Goal: Check status: Check status

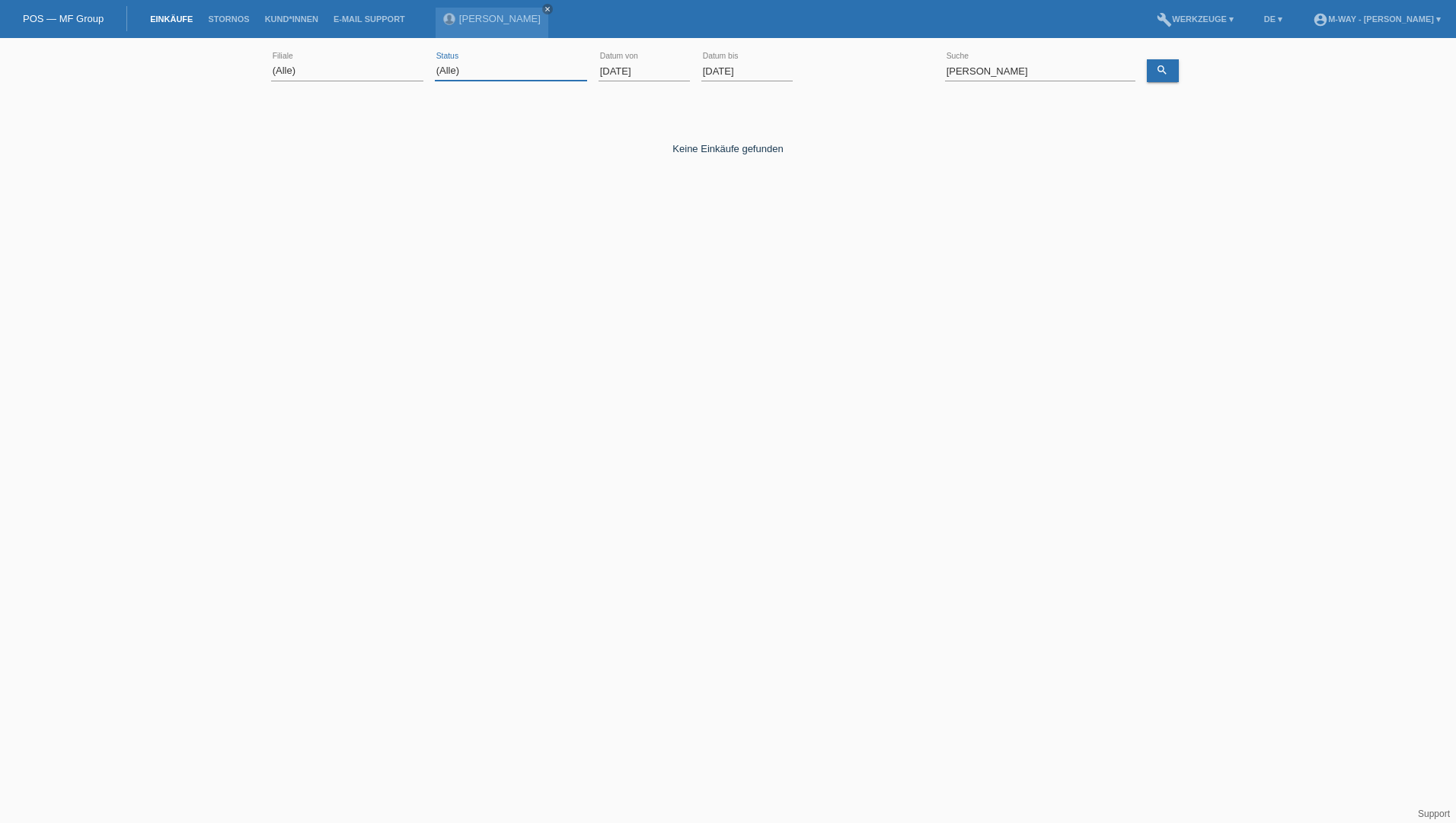
click at [526, 70] on select "(Alle) Neu Offen Zurückgewiesen Zurückgetreten / Storniert Abgeschlossen" at bounding box center [510, 70] width 153 height 18
click at [607, 70] on input "[DATE]" at bounding box center [644, 70] width 91 height 19
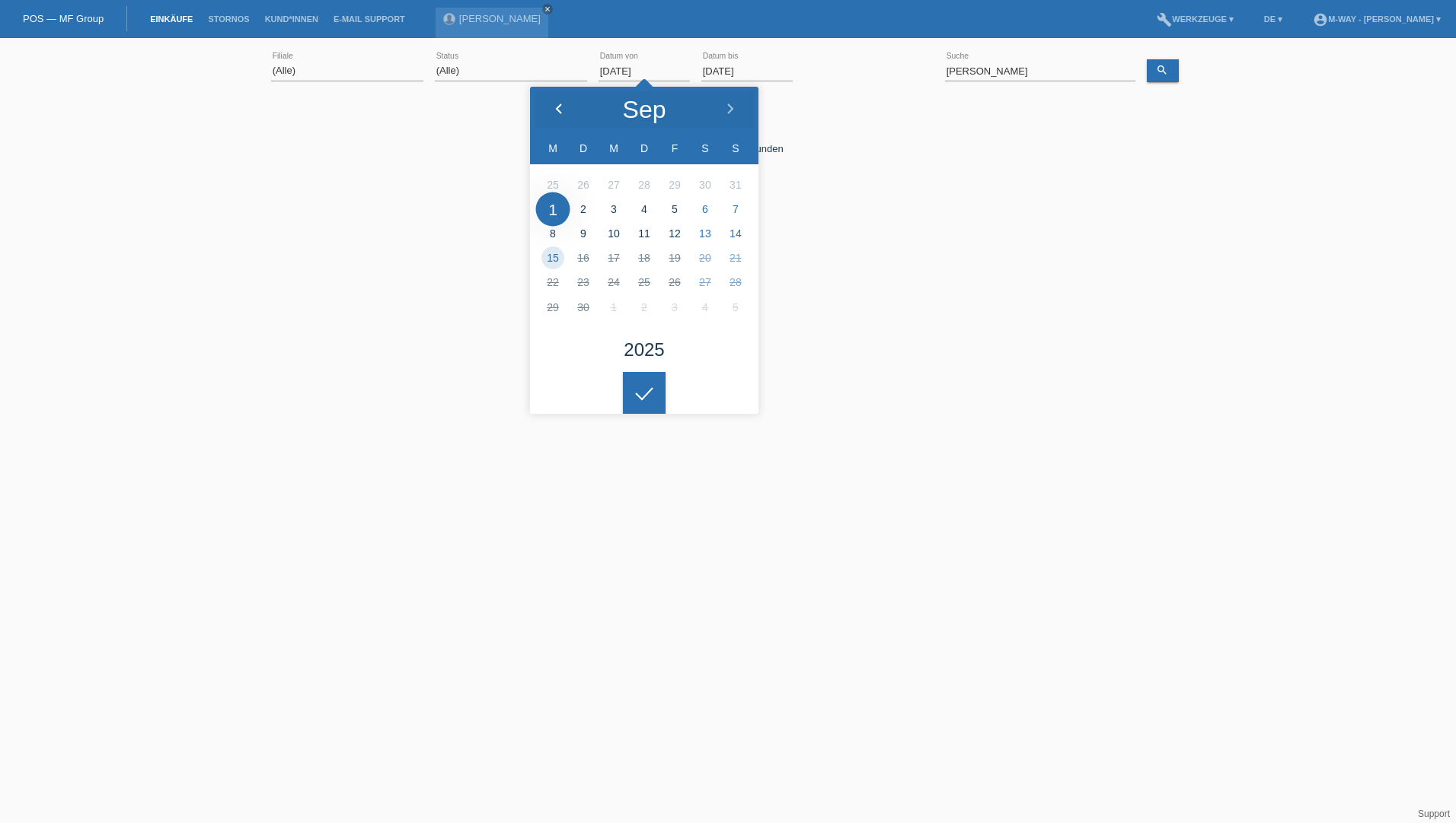
click at [558, 104] on icon at bounding box center [559, 110] width 12 height 12
click at [558, 104] on icon at bounding box center [559, 110] width 12 height 12
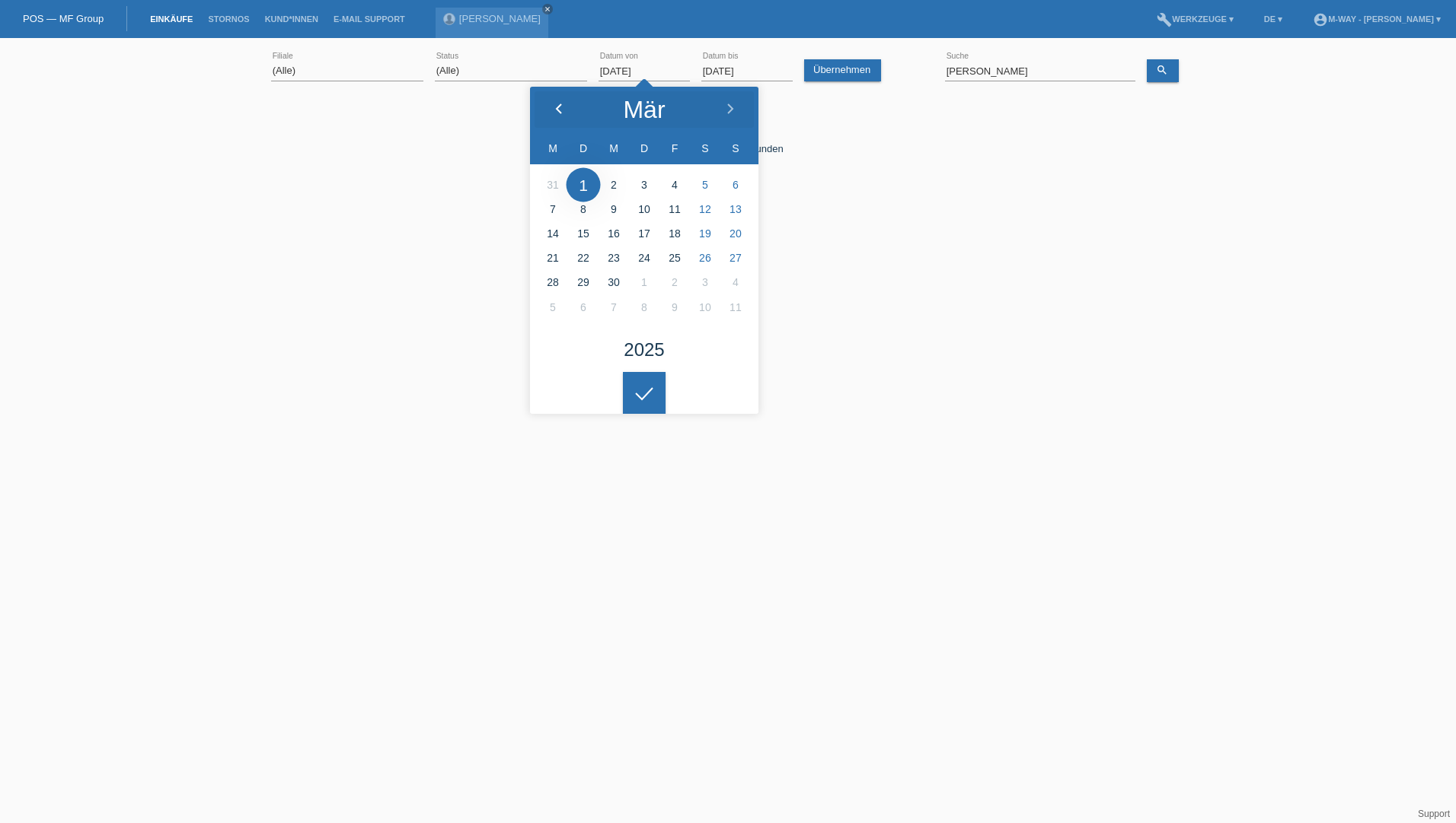
click at [558, 104] on icon at bounding box center [559, 110] width 12 height 12
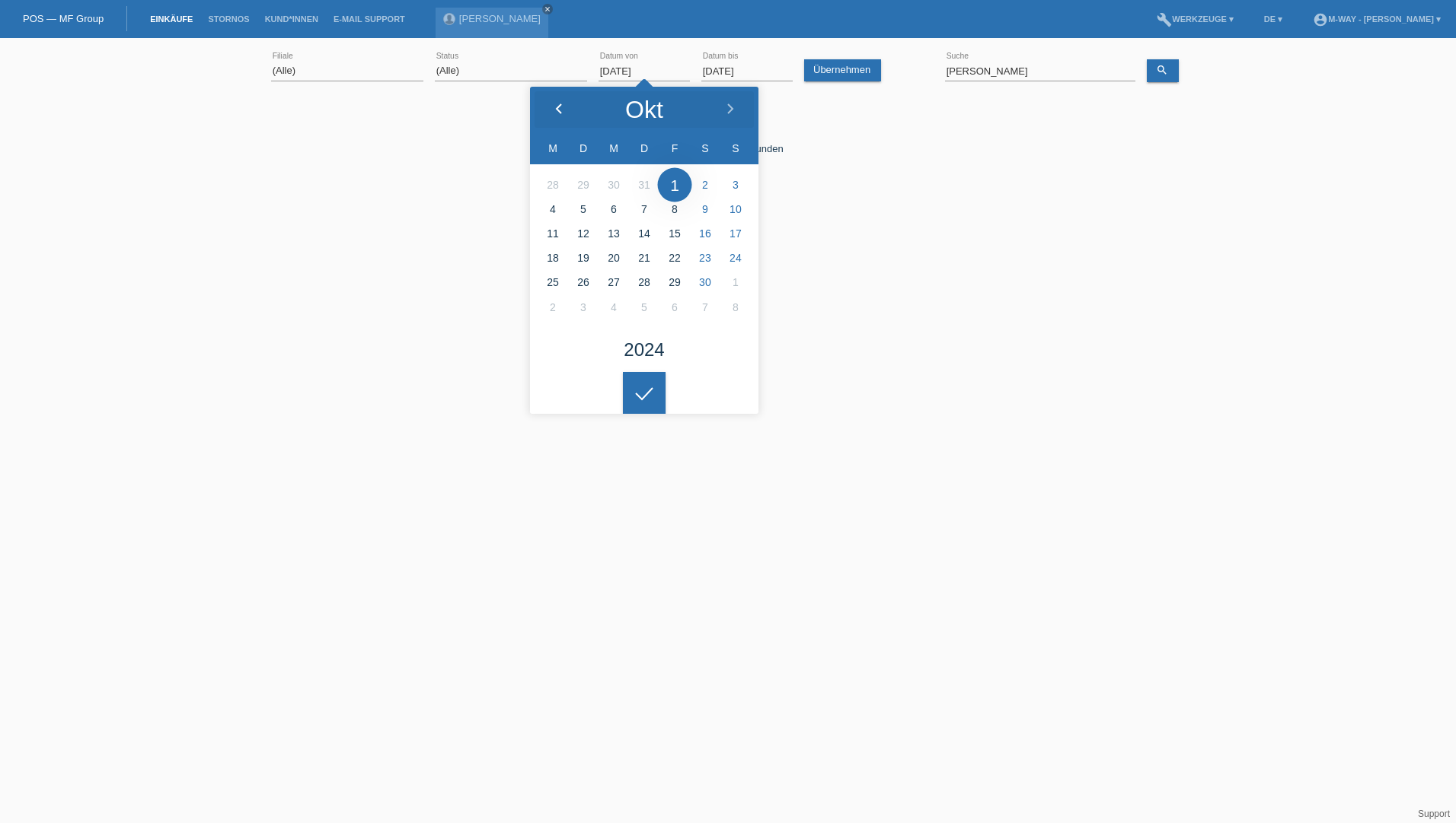
click at [558, 104] on icon at bounding box center [559, 110] width 12 height 12
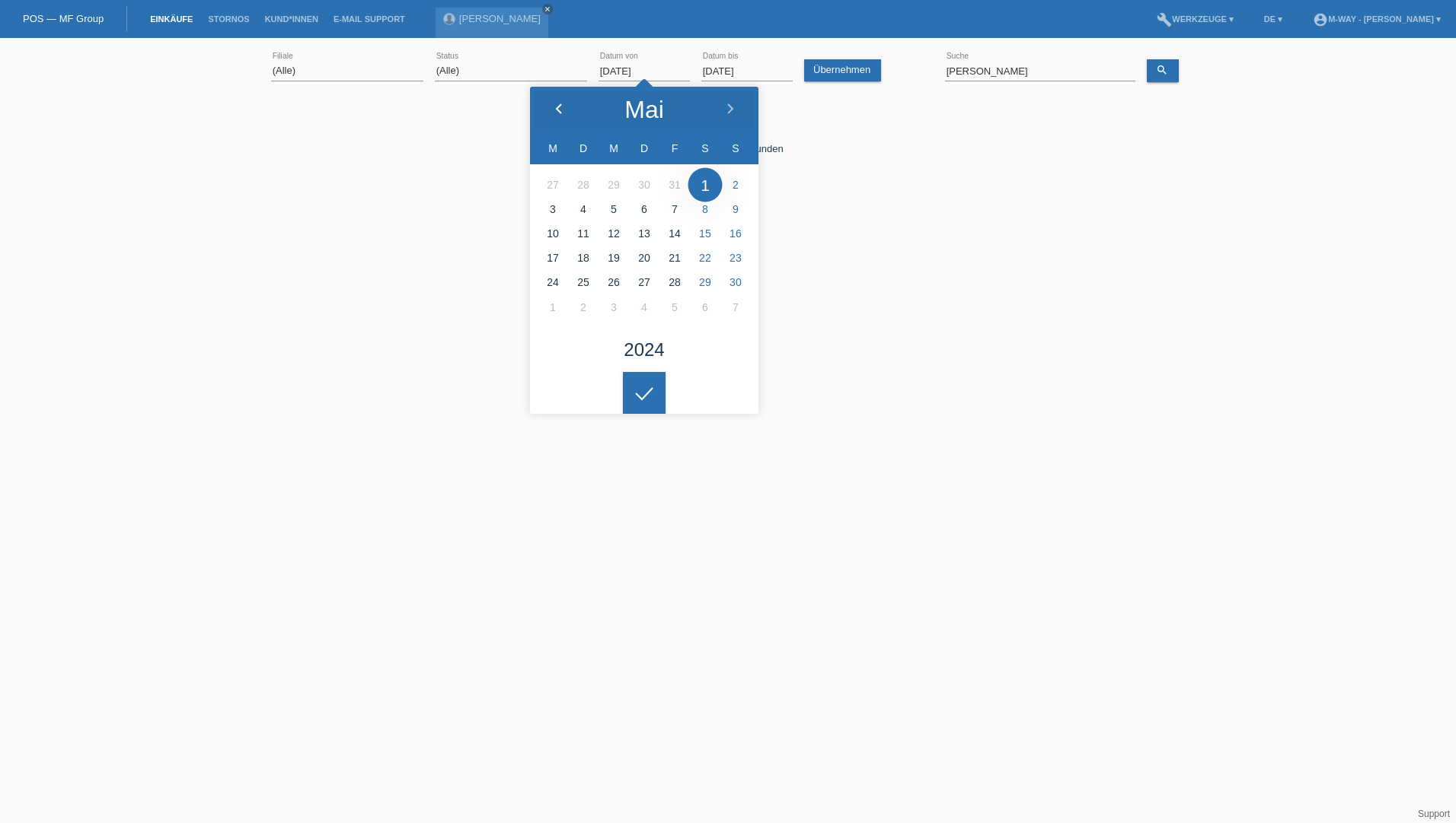
click at [558, 104] on icon at bounding box center [559, 110] width 12 height 12
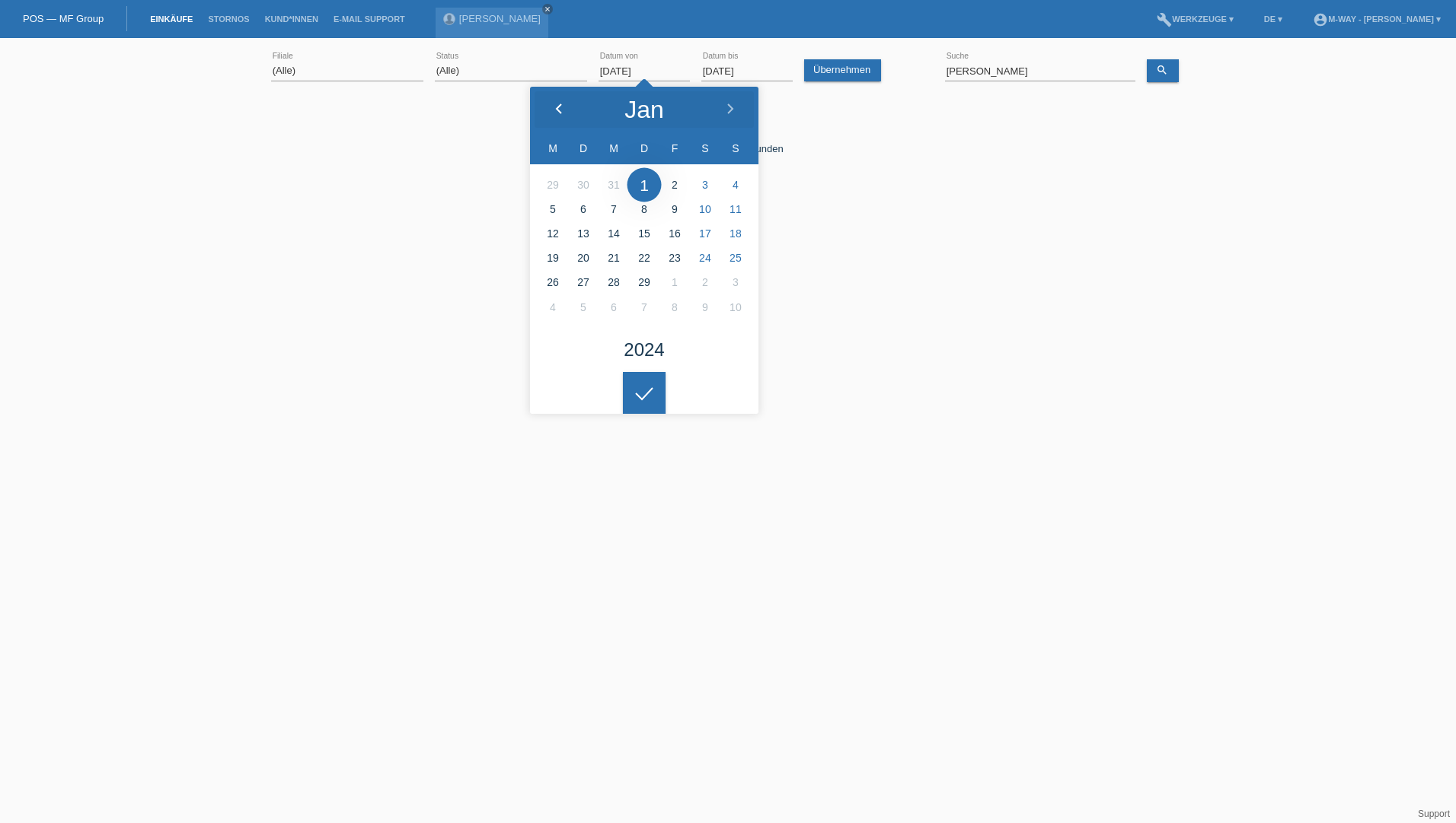
click at [558, 104] on icon at bounding box center [559, 110] width 12 height 12
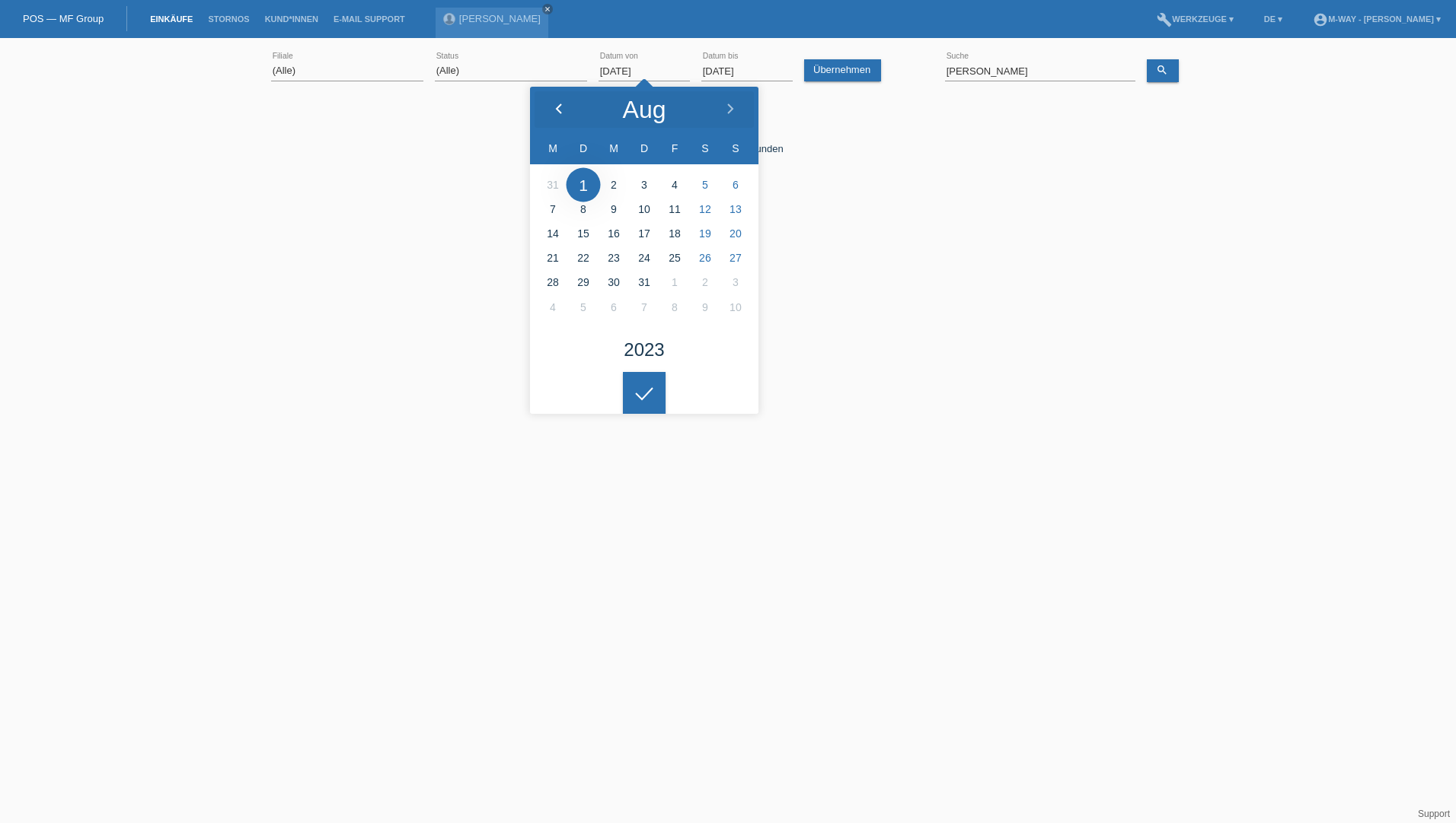
click at [558, 104] on icon at bounding box center [559, 110] width 12 height 12
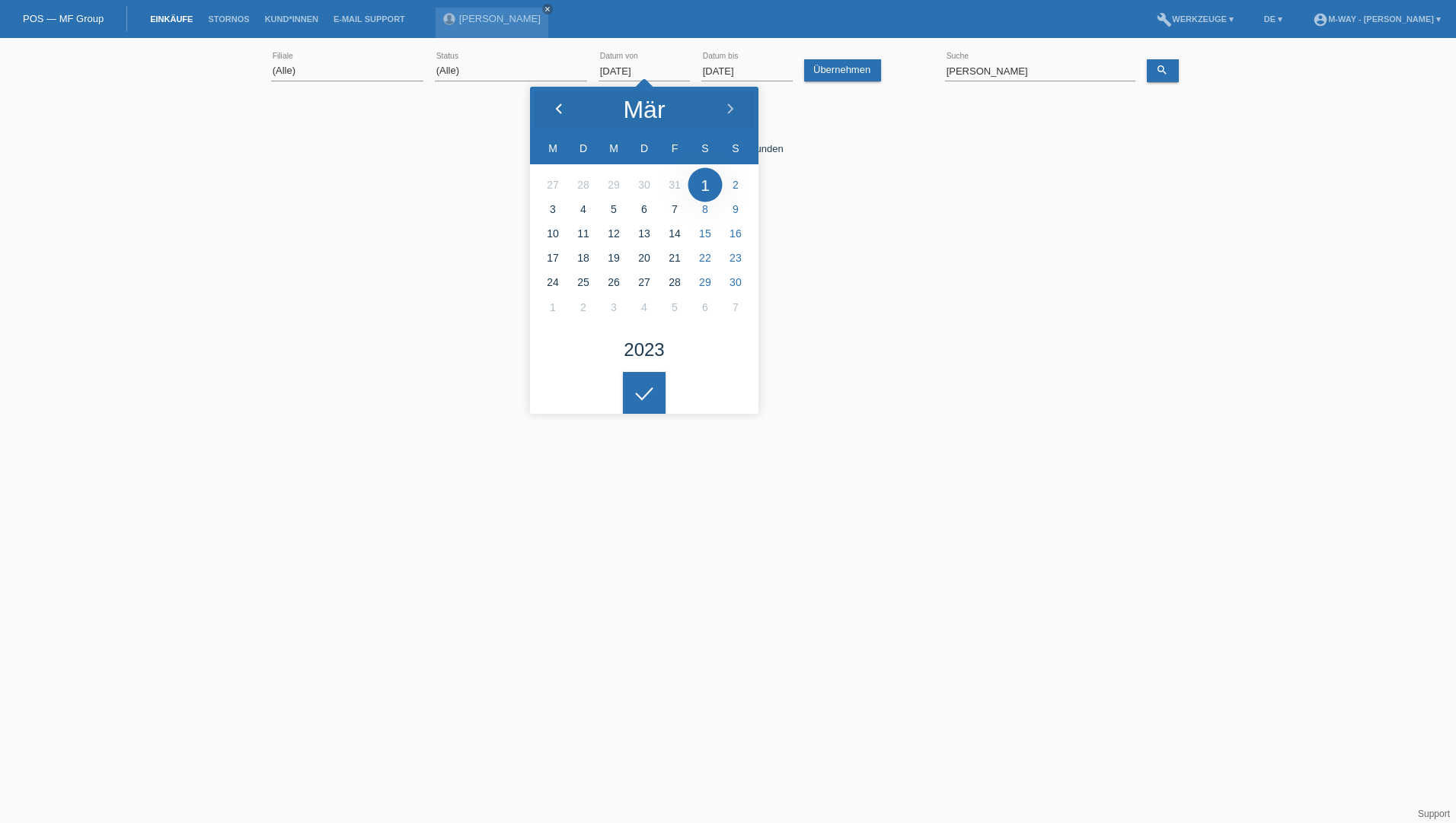
type input "01.03.2023"
click at [981, 70] on input "[PERSON_NAME]" at bounding box center [1039, 70] width 190 height 19
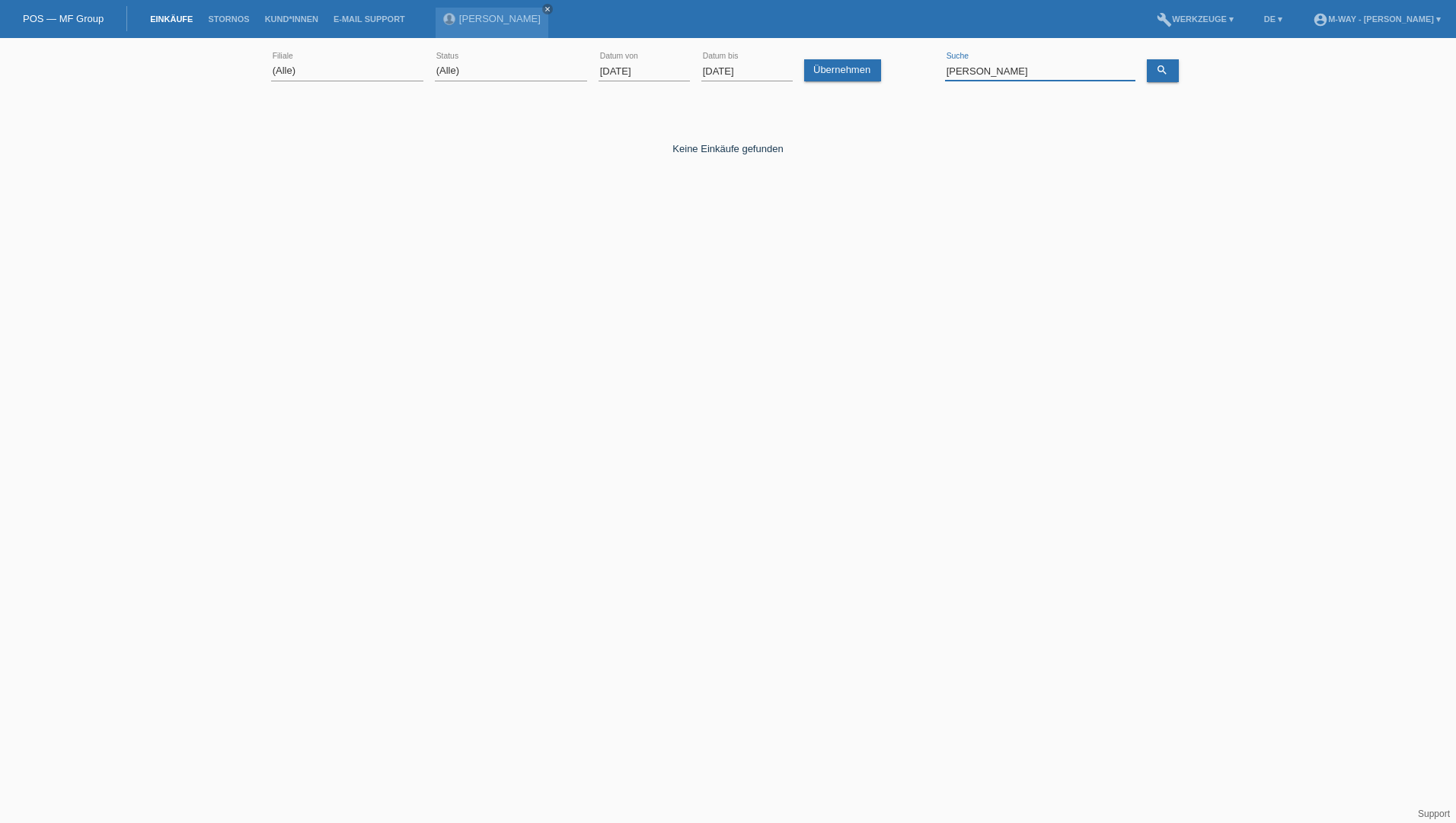
click at [981, 70] on input "[PERSON_NAME]" at bounding box center [1039, 70] width 190 height 19
drag, startPoint x: 989, startPoint y: 72, endPoint x: 898, endPoint y: 77, distance: 91.1
click at [898, 77] on div "(Alle) Aarau Alexand'Ro Edouard'O Passion Vélo SàRL Basel Bern City Bern Expo B…" at bounding box center [728, 71] width 914 height 52
type input "geisseler"
drag, startPoint x: 997, startPoint y: 74, endPoint x: 922, endPoint y: 80, distance: 75.2
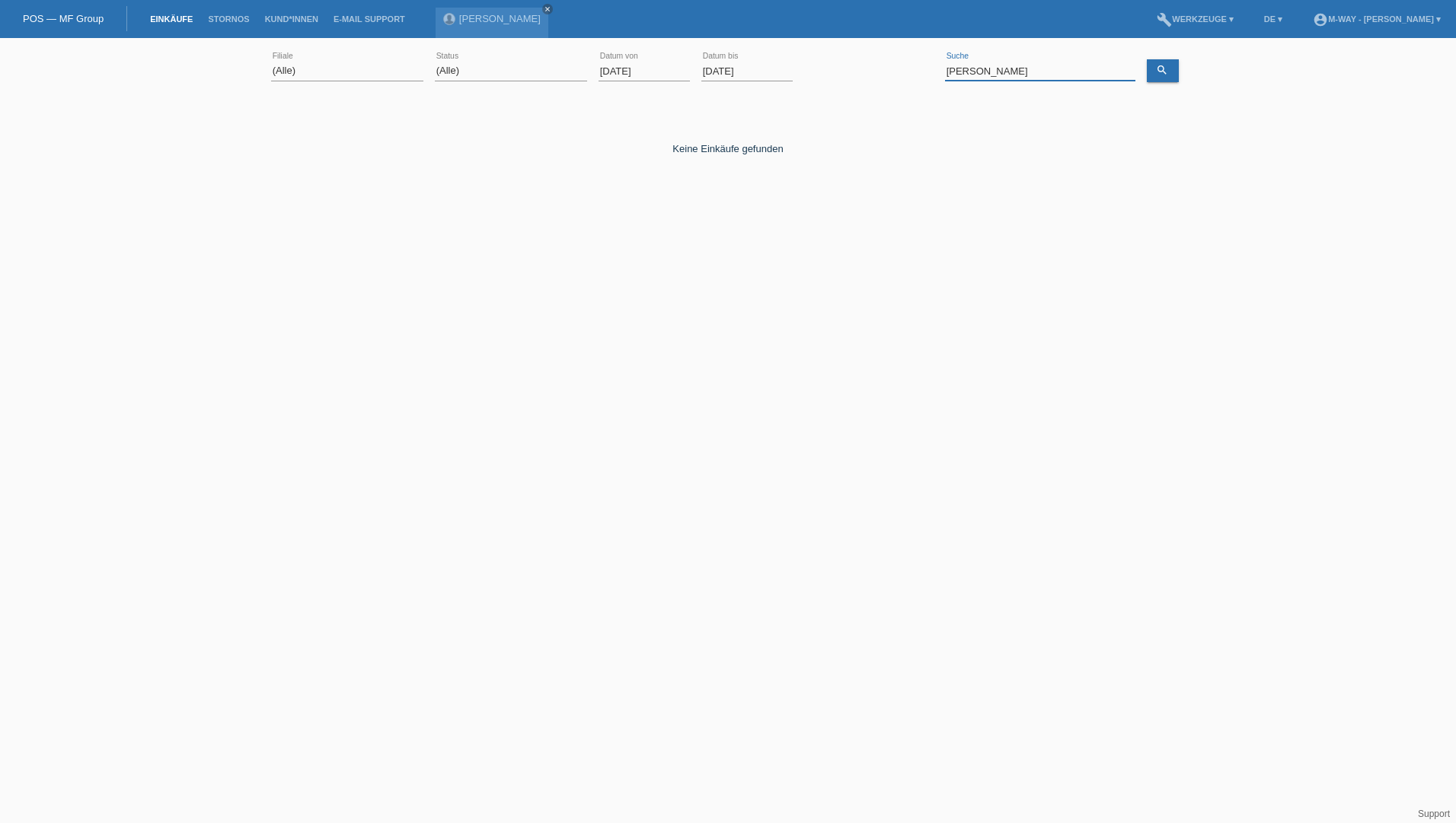
click at [922, 80] on div "(Alle) [PERSON_NAME] Passion Vélo SàRL [GEOGRAPHIC_DATA] [GEOGRAPHIC_DATA] [GEO…" at bounding box center [728, 71] width 914 height 52
type input "gottfried"
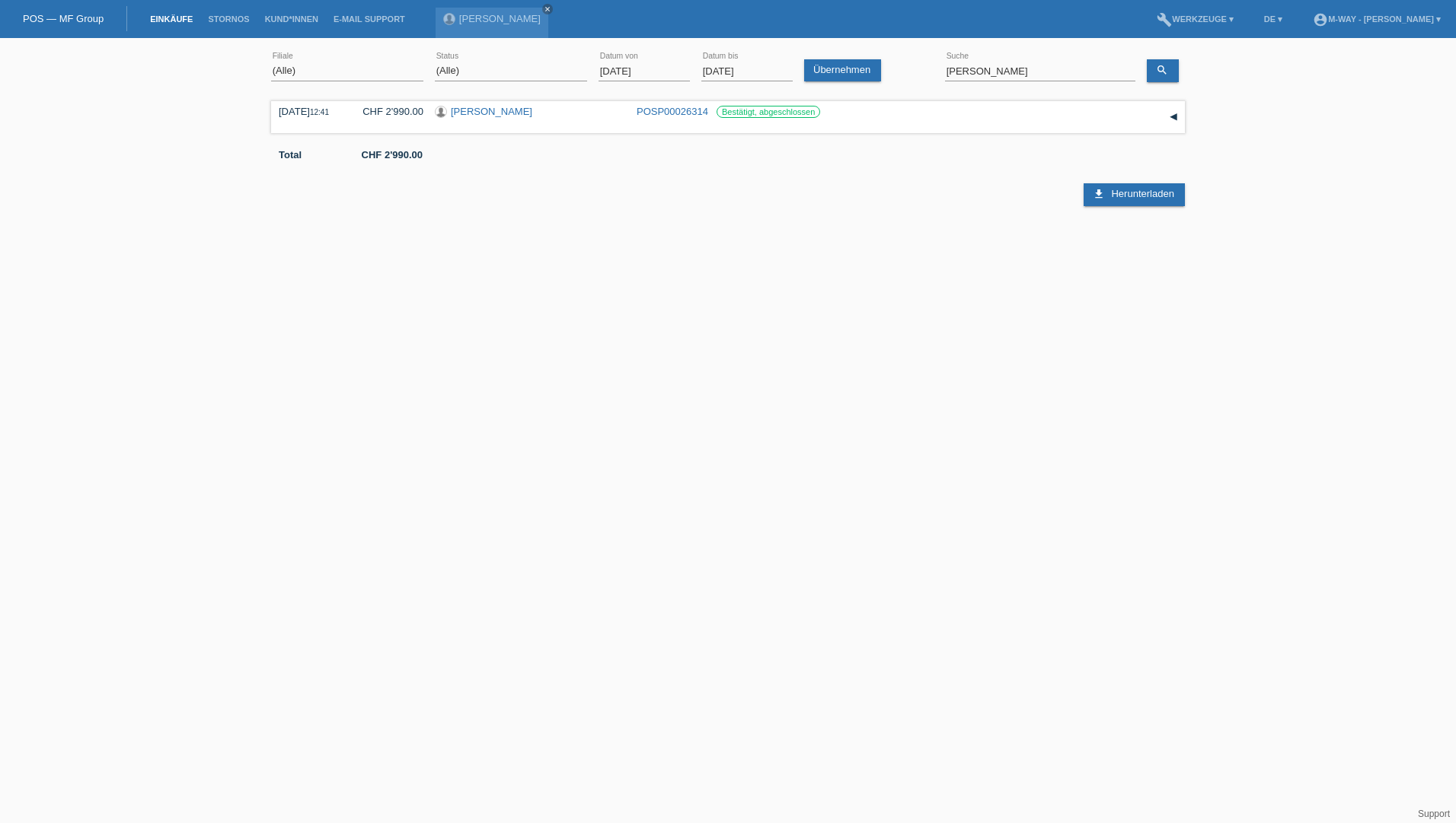
drag, startPoint x: 973, startPoint y: 72, endPoint x: 898, endPoint y: 70, distance: 75.0
click at [898, 70] on div "(Alle) [PERSON_NAME] Passion Vélo SàRL [GEOGRAPHIC_DATA] [GEOGRAPHIC_DATA] [GEO…" at bounding box center [728, 71] width 914 height 52
click at [1158, 68] on icon "search" at bounding box center [1162, 70] width 12 height 12
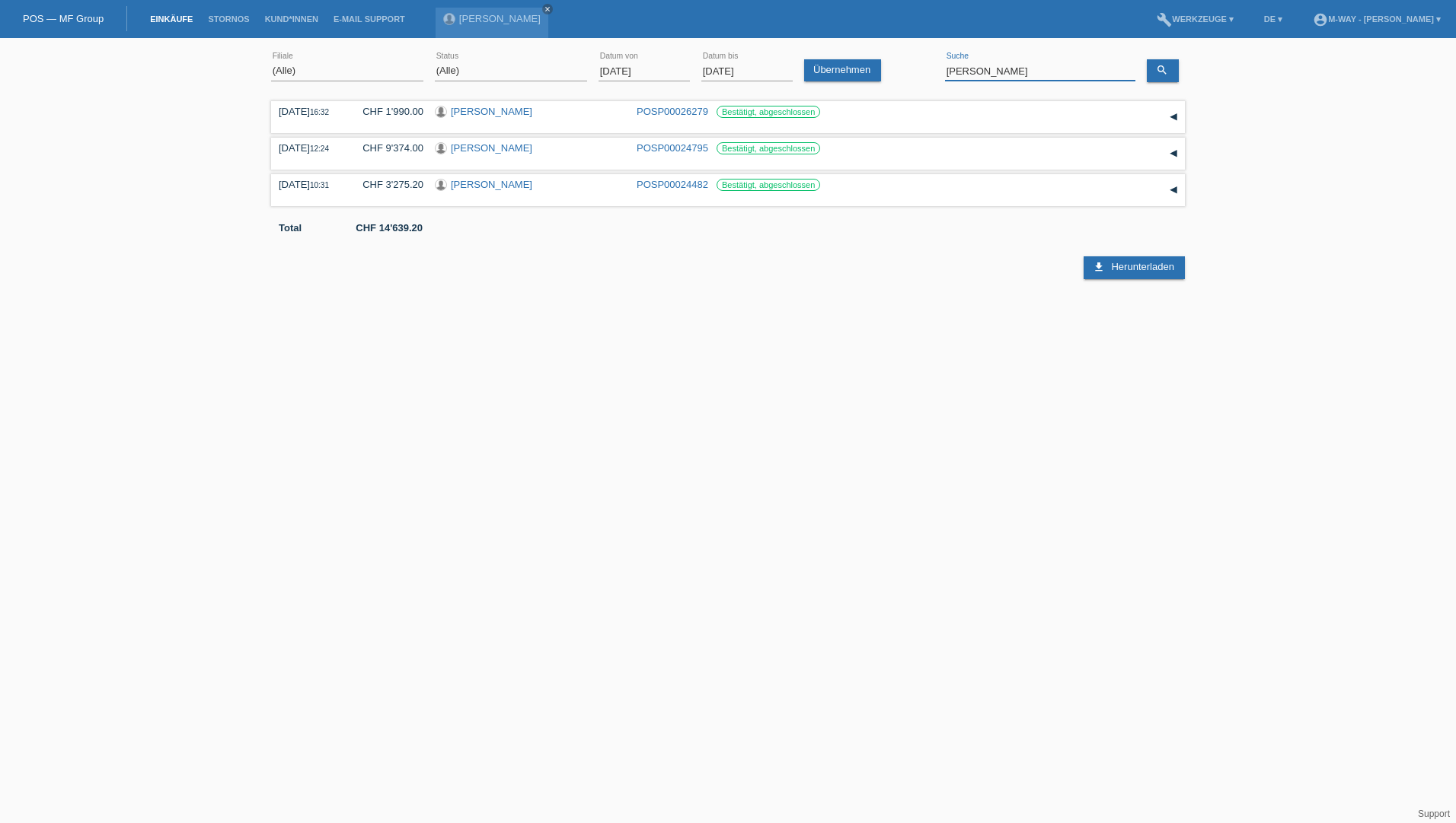
click at [954, 69] on input "[PERSON_NAME]" at bounding box center [1039, 70] width 190 height 19
click at [955, 69] on input "Corinne Augsburger" at bounding box center [1039, 70] width 190 height 19
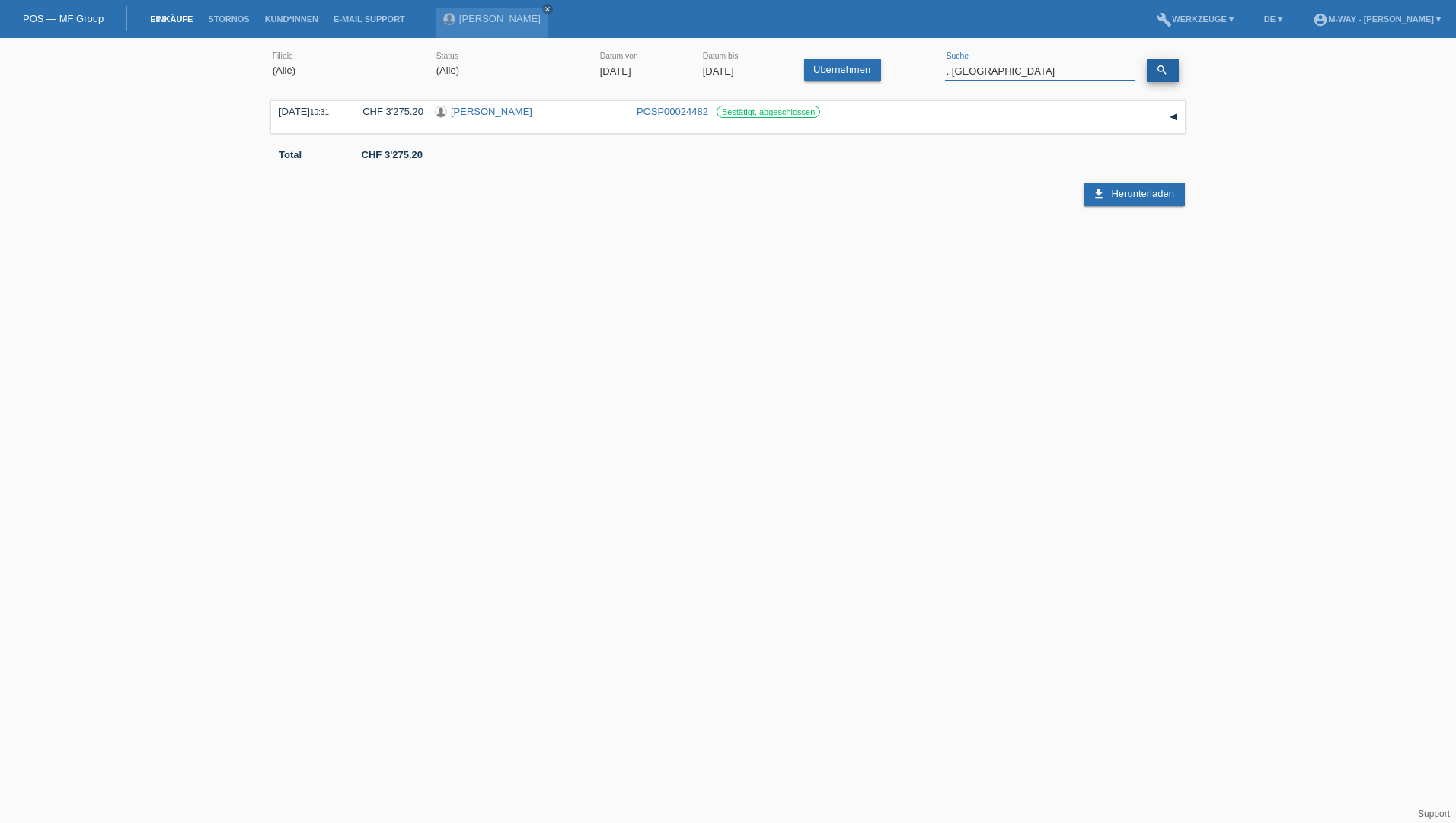
type input ". Augsburger"
click at [1161, 70] on icon "search" at bounding box center [1162, 70] width 12 height 12
